Goal: Task Accomplishment & Management: Manage account settings

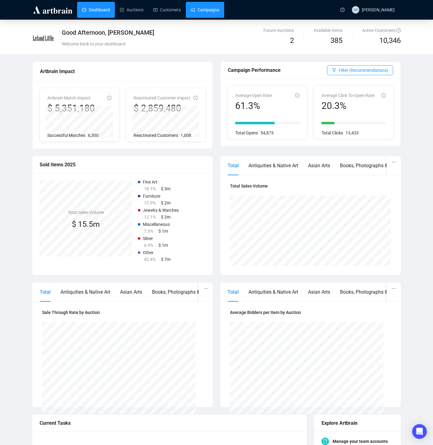
click at [200, 12] on link "Campaigns" at bounding box center [205, 10] width 29 height 16
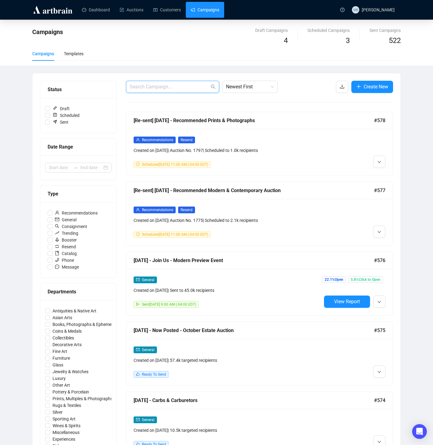
click at [178, 88] on input "text" at bounding box center [170, 86] width 80 height 7
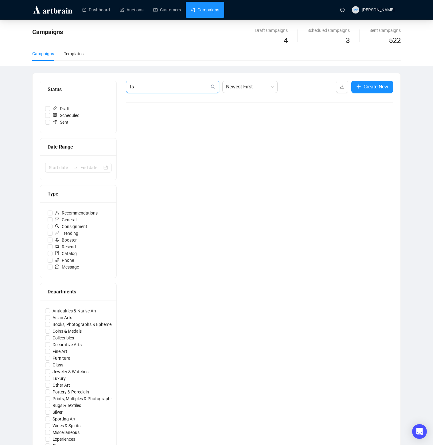
type input "f"
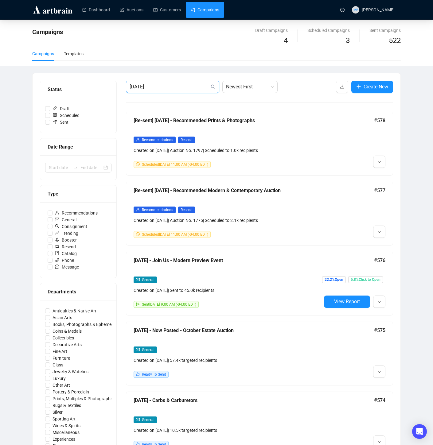
type input "saturday"
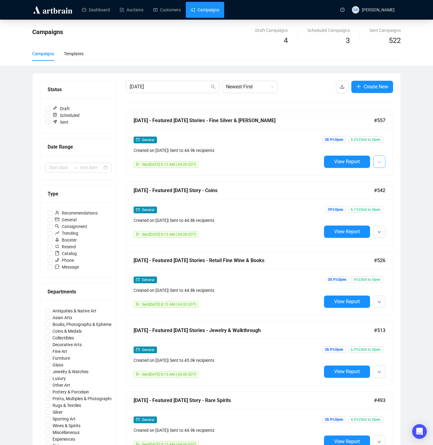
click at [378, 162] on icon "down" at bounding box center [379, 162] width 4 height 4
click at [353, 194] on span "Duplicate" at bounding box center [356, 194] width 48 height 7
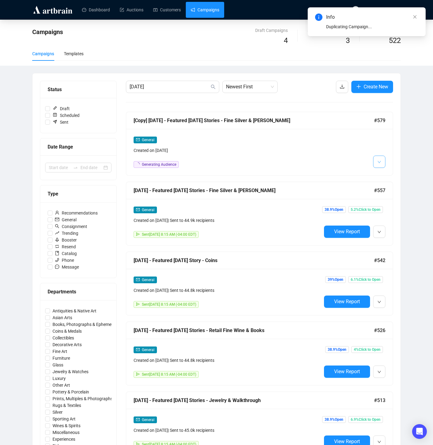
click at [377, 161] on button "button" at bounding box center [379, 162] width 12 height 12
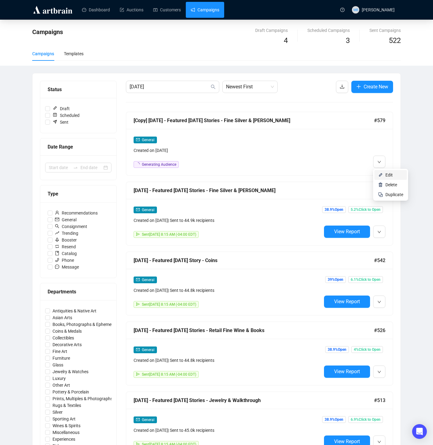
click at [383, 177] on li "Edit" at bounding box center [390, 175] width 33 height 10
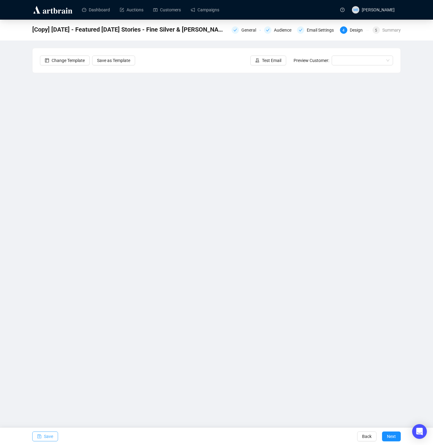
click at [47, 436] on span "Save" at bounding box center [48, 436] width 9 height 17
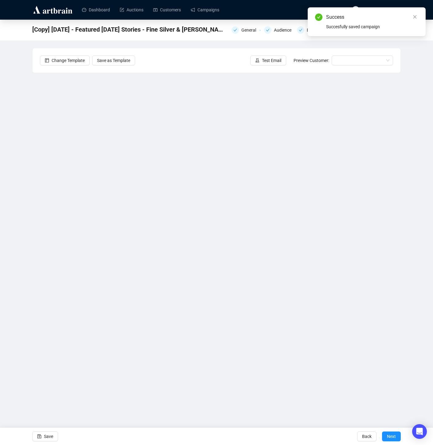
click at [244, 24] on div "[Copy] 9/27/25 - Featured Saturday Stories - Fine Silver & Peggy Augustus Gener…" at bounding box center [216, 29] width 368 height 12
click at [245, 27] on div "General" at bounding box center [250, 29] width 18 height 7
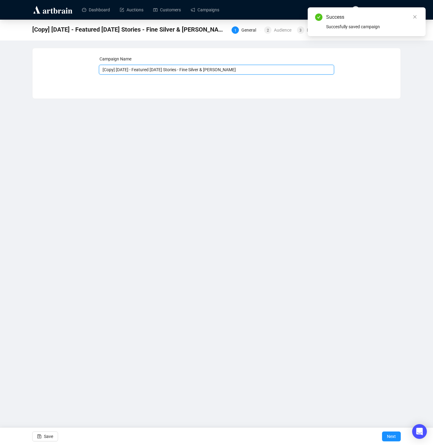
drag, startPoint x: 133, startPoint y: 71, endPoint x: 90, endPoint y: 68, distance: 43.1
click at [90, 68] on div "Campaign Name [Copy] 9/27/25 - Featured Saturday Stories - Fine Silver & Peggy …" at bounding box center [216, 69] width 353 height 26
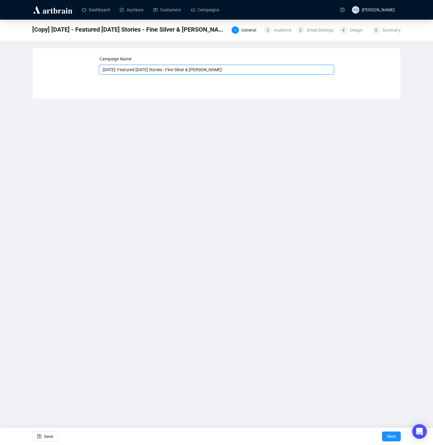
drag, startPoint x: 178, startPoint y: 70, endPoint x: 263, endPoint y: 70, distance: 84.7
click at [263, 70] on input "10/11/25- Featured Saturday Stories - Fine Silver & Peggy Augustus" at bounding box center [216, 70] width 235 height 10
type input "[DATE]- Featured [DATE] Stories - 10 Artists 10 Works & Modern Architecture"
click at [385, 437] on button "Next" at bounding box center [391, 437] width 19 height 10
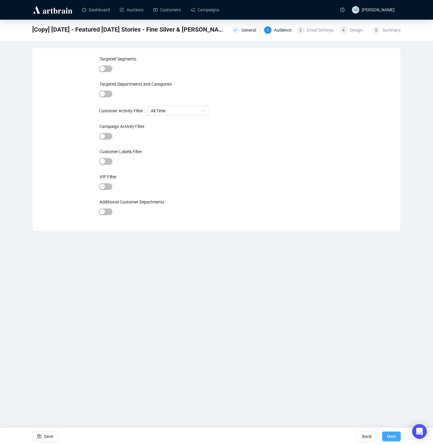
click at [395, 438] on span "Next" at bounding box center [391, 436] width 9 height 17
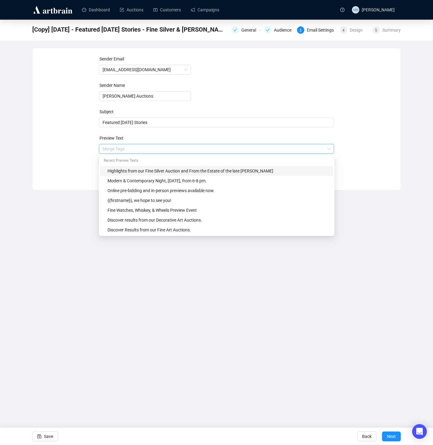
drag, startPoint x: 142, startPoint y: 150, endPoint x: 166, endPoint y: 150, distance: 23.3
click at [166, 150] on span "Merge Tags Highlights from our Fine Silver Auction and From the Estate of the l…" at bounding box center [216, 154] width 235 height 17
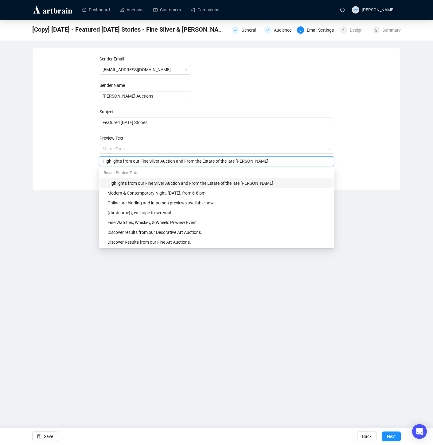
drag, startPoint x: 72, startPoint y: 152, endPoint x: 127, endPoint y: 159, distance: 54.9
click at [73, 152] on div "Sender Email info@lelandlittle.com Sender Name Leland Little Auctions Subject F…" at bounding box center [216, 115] width 353 height 118
drag, startPoint x: 142, startPoint y: 162, endPoint x: 179, endPoint y: 162, distance: 36.8
click at [179, 162] on input "Highlights from our Fine Silver Auction and From the Estate of the late Peggy A…" at bounding box center [217, 161] width 228 height 7
click at [202, 162] on input "Highlights from our Modern & Contemporary and From the Estate of the late Peggy…" at bounding box center [217, 161] width 228 height 7
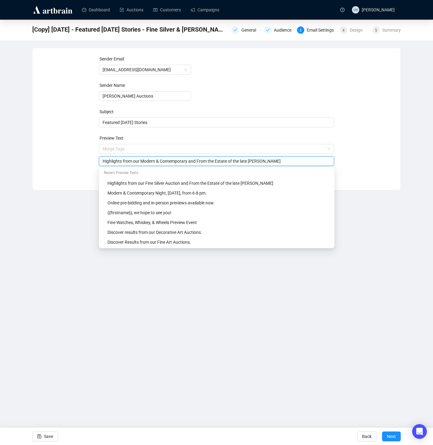
drag, startPoint x: 201, startPoint y: 162, endPoint x: 301, endPoint y: 163, distance: 99.2
click at [301, 163] on input "Highlights from our Modern & Contemporary and From the Estate of the late Peggy…" at bounding box center [217, 161] width 228 height 7
type input "Highlights from our Modern & Contemporary and Prints & Photographs Auctions"
click at [359, 141] on div "Sender Email info@lelandlittle.com Sender Name Leland Little Auctions Subject F…" at bounding box center [216, 115] width 353 height 118
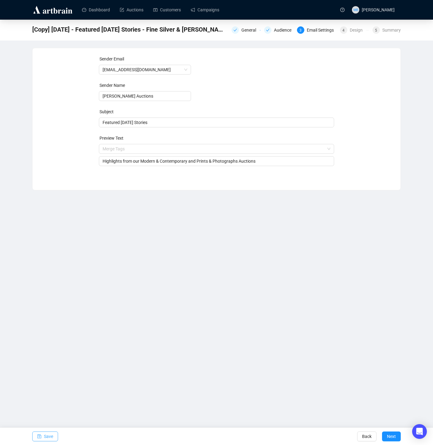
click at [48, 433] on span "Save" at bounding box center [48, 436] width 9 height 17
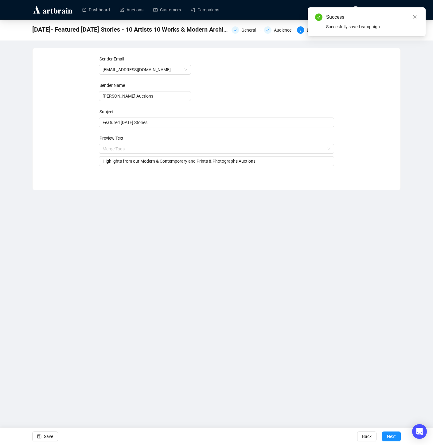
drag, startPoint x: 240, startPoint y: 31, endPoint x: 233, endPoint y: 51, distance: 20.9
click at [241, 31] on div "General" at bounding box center [250, 29] width 18 height 7
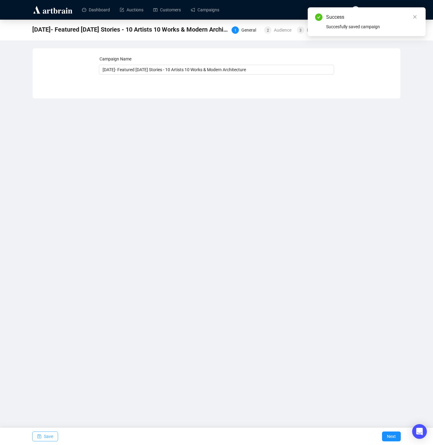
click at [50, 437] on span "Save" at bounding box center [48, 436] width 9 height 17
click at [418, 16] on link "Close" at bounding box center [414, 17] width 7 height 7
drag, startPoint x: 416, startPoint y: 16, endPoint x: 411, endPoint y: 16, distance: 5.3
click at [416, 16] on icon "close" at bounding box center [415, 17] width 4 height 4
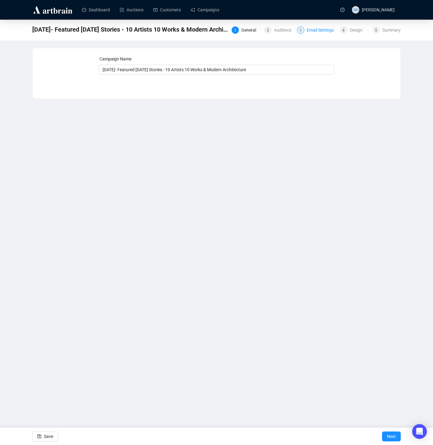
click at [313, 32] on div "Email Settings" at bounding box center [322, 29] width 31 height 7
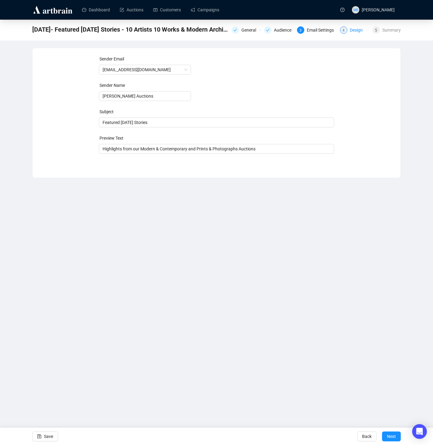
click at [354, 30] on div "Design" at bounding box center [358, 29] width 17 height 7
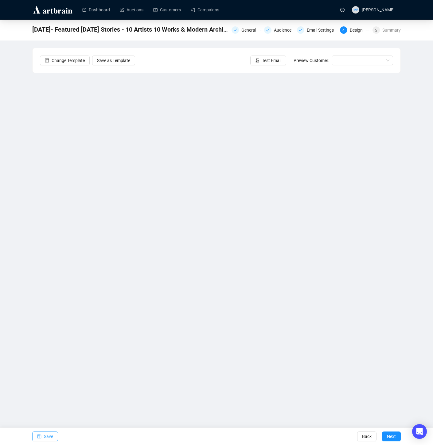
click at [46, 435] on span "Save" at bounding box center [48, 436] width 9 height 17
click at [413, 261] on div "10/11/25- Featured Saturday Stories - 10 Artists 10 Works & Modern Architecture…" at bounding box center [216, 184] width 433 height 329
click at [413, 260] on div "10/11/25- Featured Saturday Stories - 10 Artists 10 Works & Modern Architecture…" at bounding box center [216, 184] width 433 height 329
click at [45, 437] on span "Save" at bounding box center [48, 436] width 9 height 17
click at [48, 437] on span "Save" at bounding box center [48, 436] width 9 height 17
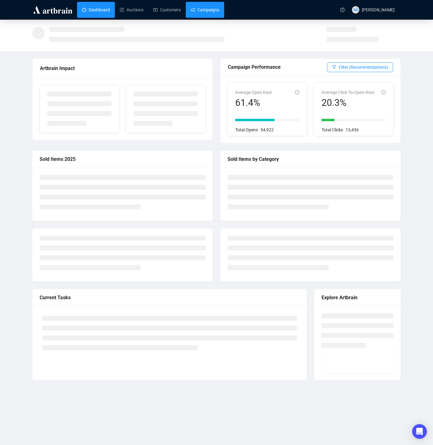
click at [209, 8] on link "Campaigns" at bounding box center [205, 10] width 29 height 16
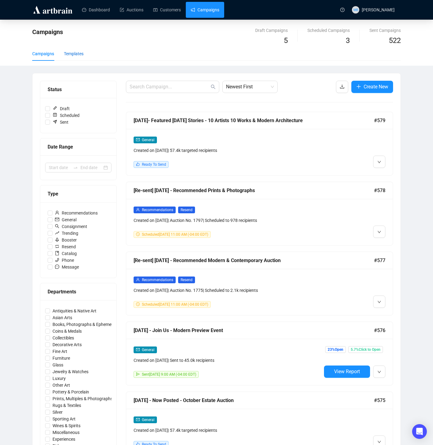
click at [76, 52] on div "Templates" at bounding box center [74, 53] width 20 height 7
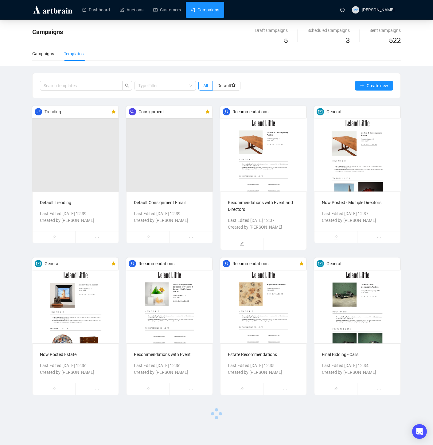
click at [208, 9] on link "Campaigns" at bounding box center [205, 10] width 29 height 16
drag, startPoint x: 41, startPoint y: 52, endPoint x: 60, endPoint y: 56, distance: 19.7
click at [41, 52] on div "Campaigns" at bounding box center [43, 53] width 22 height 7
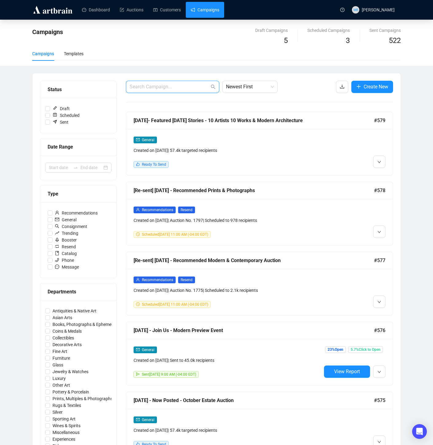
click at [142, 85] on input "text" at bounding box center [170, 86] width 80 height 7
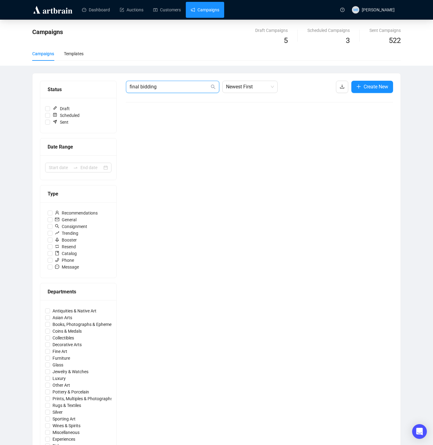
type input "final bidding"
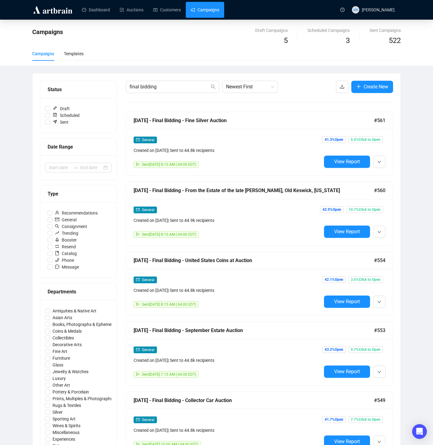
click at [280, 148] on div "Created on [DATE] | Sent to 44.8k recipients" at bounding box center [228, 150] width 188 height 7
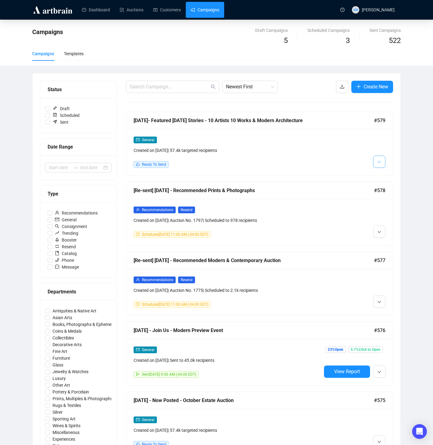
click at [376, 161] on button "button" at bounding box center [379, 162] width 12 height 12
click at [380, 162] on icon "down" at bounding box center [379, 162] width 4 height 4
click at [385, 173] on li "Edit" at bounding box center [390, 175] width 33 height 10
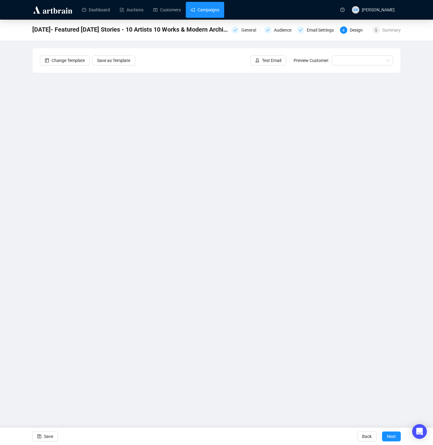
click at [210, 11] on link "Campaigns" at bounding box center [205, 10] width 29 height 16
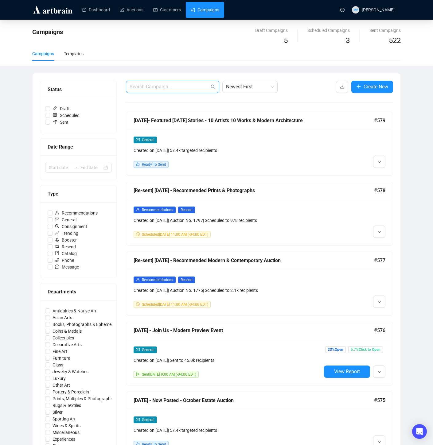
click at [181, 86] on input "text" at bounding box center [170, 86] width 80 height 7
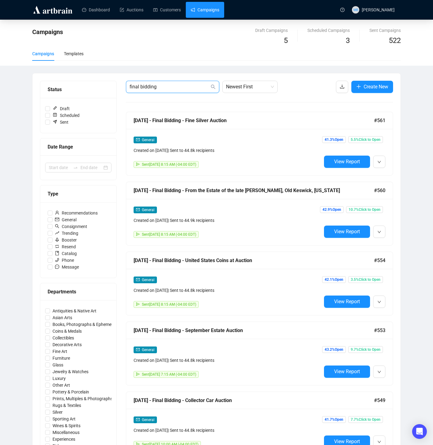
type input "final bidding"
click at [279, 148] on div "Created on [DATE] | Sent to 44.8k recipients" at bounding box center [228, 150] width 188 height 7
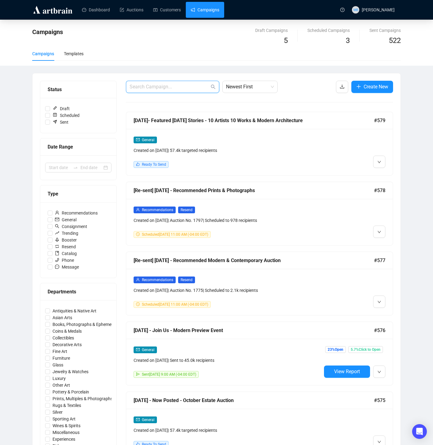
click at [163, 84] on input "text" at bounding box center [170, 86] width 80 height 7
type input "final bidding"
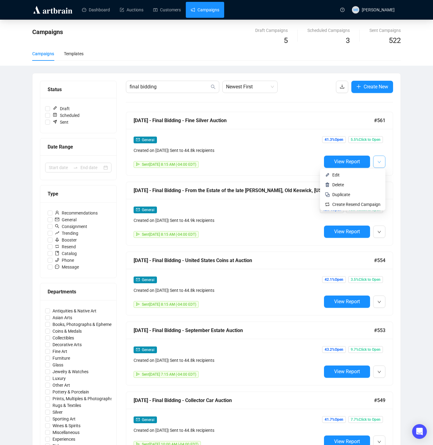
click at [380, 163] on icon "down" at bounding box center [379, 162] width 4 height 4
click at [368, 177] on span "Edit" at bounding box center [356, 175] width 48 height 7
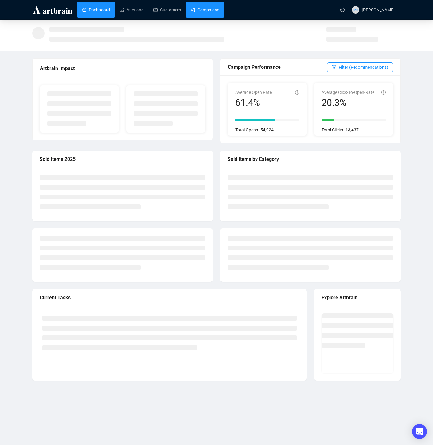
click at [208, 7] on link "Campaigns" at bounding box center [205, 10] width 29 height 16
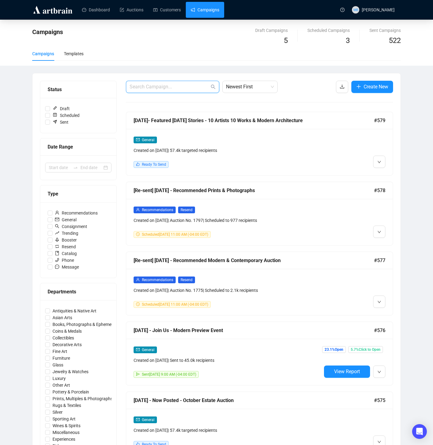
click at [163, 86] on input "text" at bounding box center [170, 86] width 80 height 7
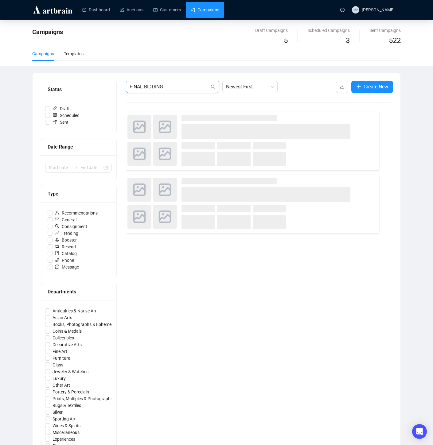
type input "FINAL BIDDING"
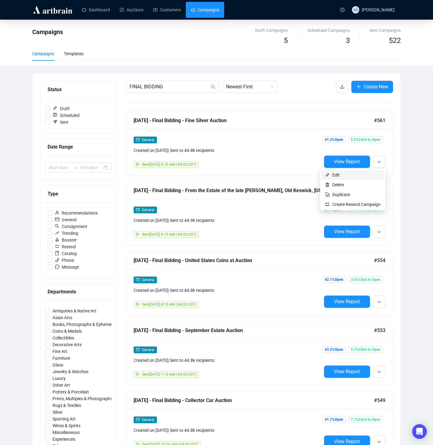
click at [330, 174] on li "Edit" at bounding box center [352, 175] width 63 height 10
